Goal: Transaction & Acquisition: Obtain resource

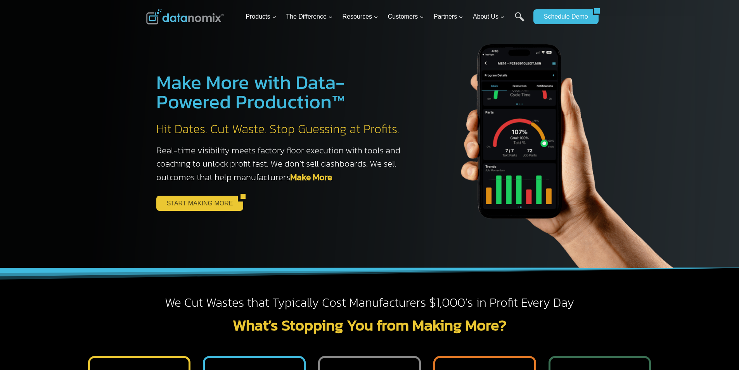
click at [164, 206] on link "START MAKING MORE" at bounding box center [197, 203] width 82 height 15
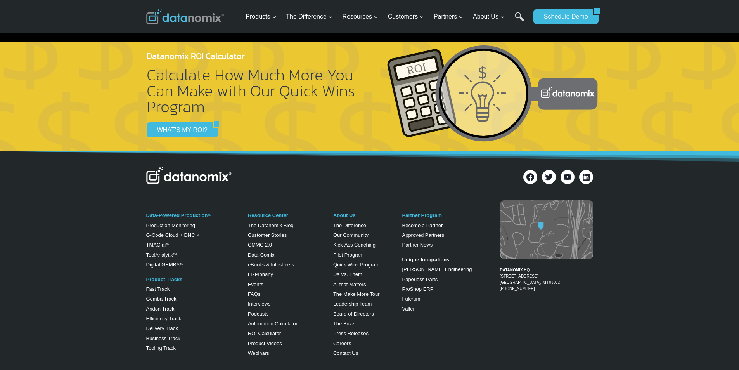
scroll to position [1520, 0]
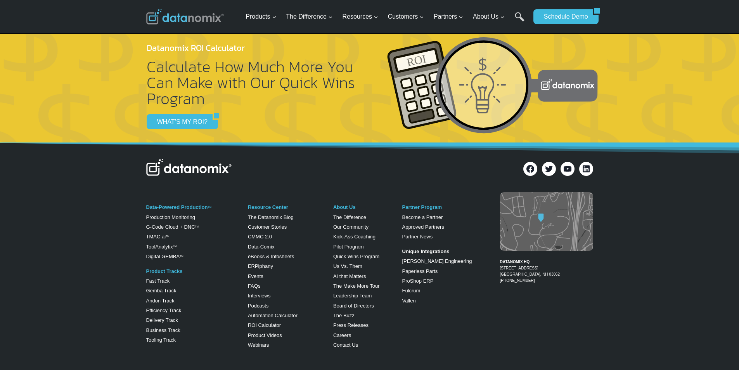
click at [149, 176] on img at bounding box center [188, 167] width 85 height 17
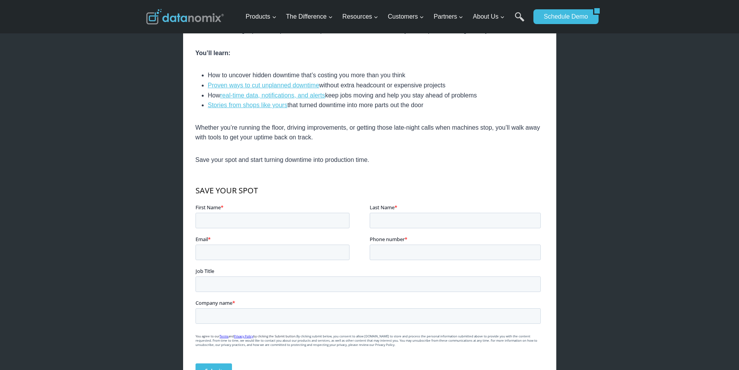
scroll to position [291, 0]
